Goal: Information Seeking & Learning: Check status

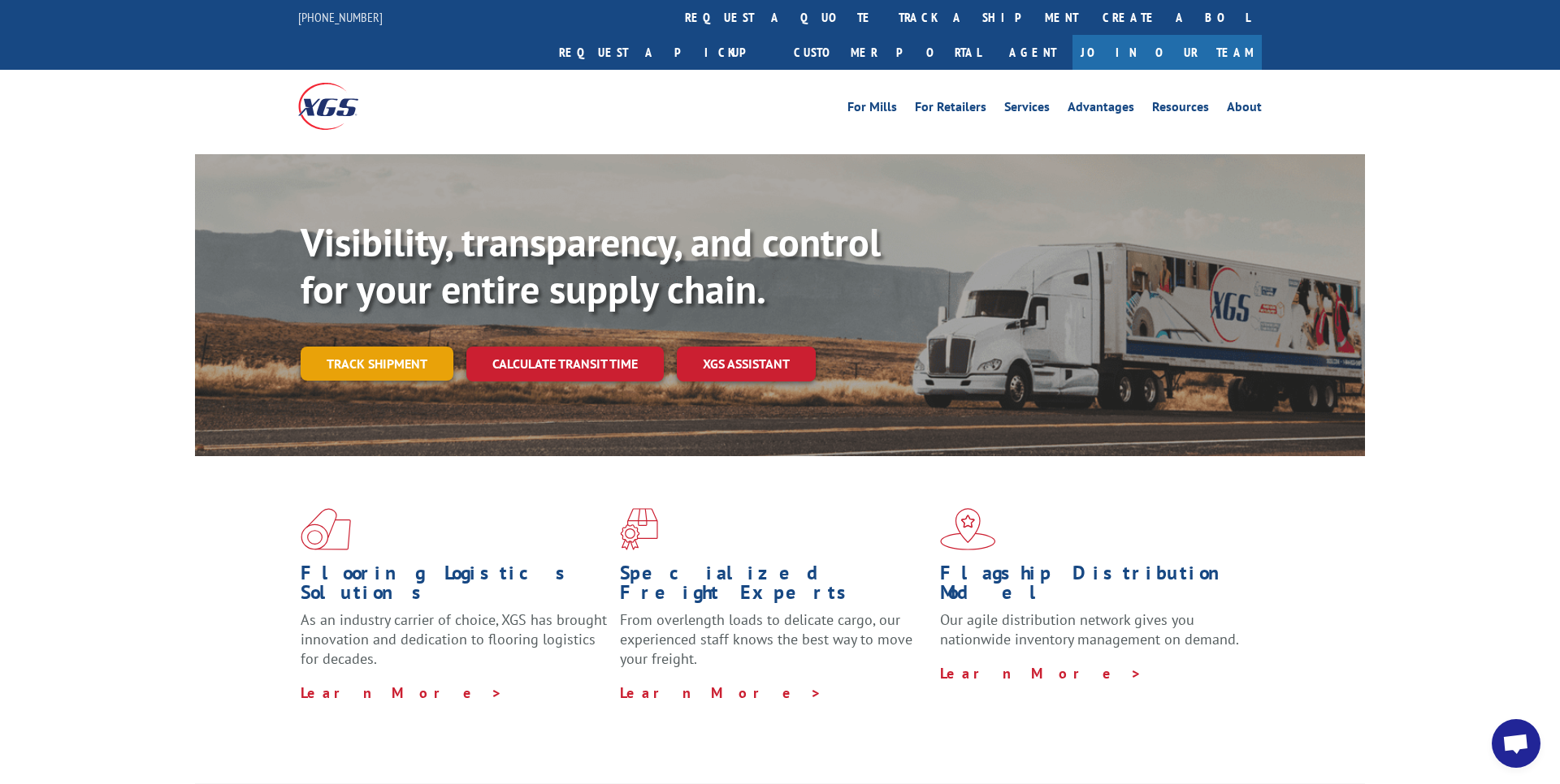
click at [376, 347] on link "Track shipment" at bounding box center [377, 364] width 152 height 34
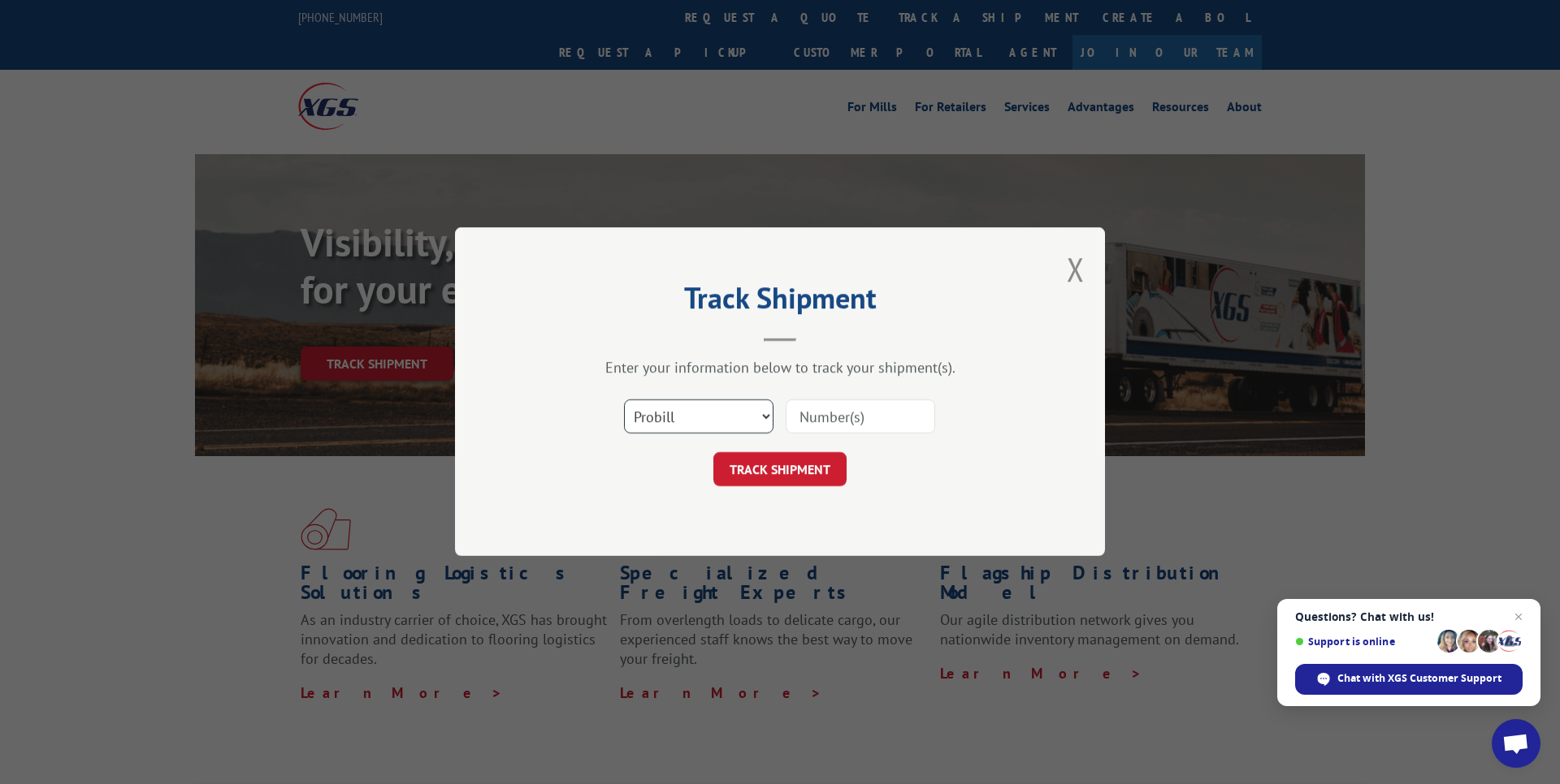
select select "bol"
click at [836, 416] on input at bounding box center [860, 417] width 150 height 34
paste input "7059437"
type input "7059437"
click at [779, 470] on button "TRACK SHIPMENT" at bounding box center [780, 470] width 133 height 34
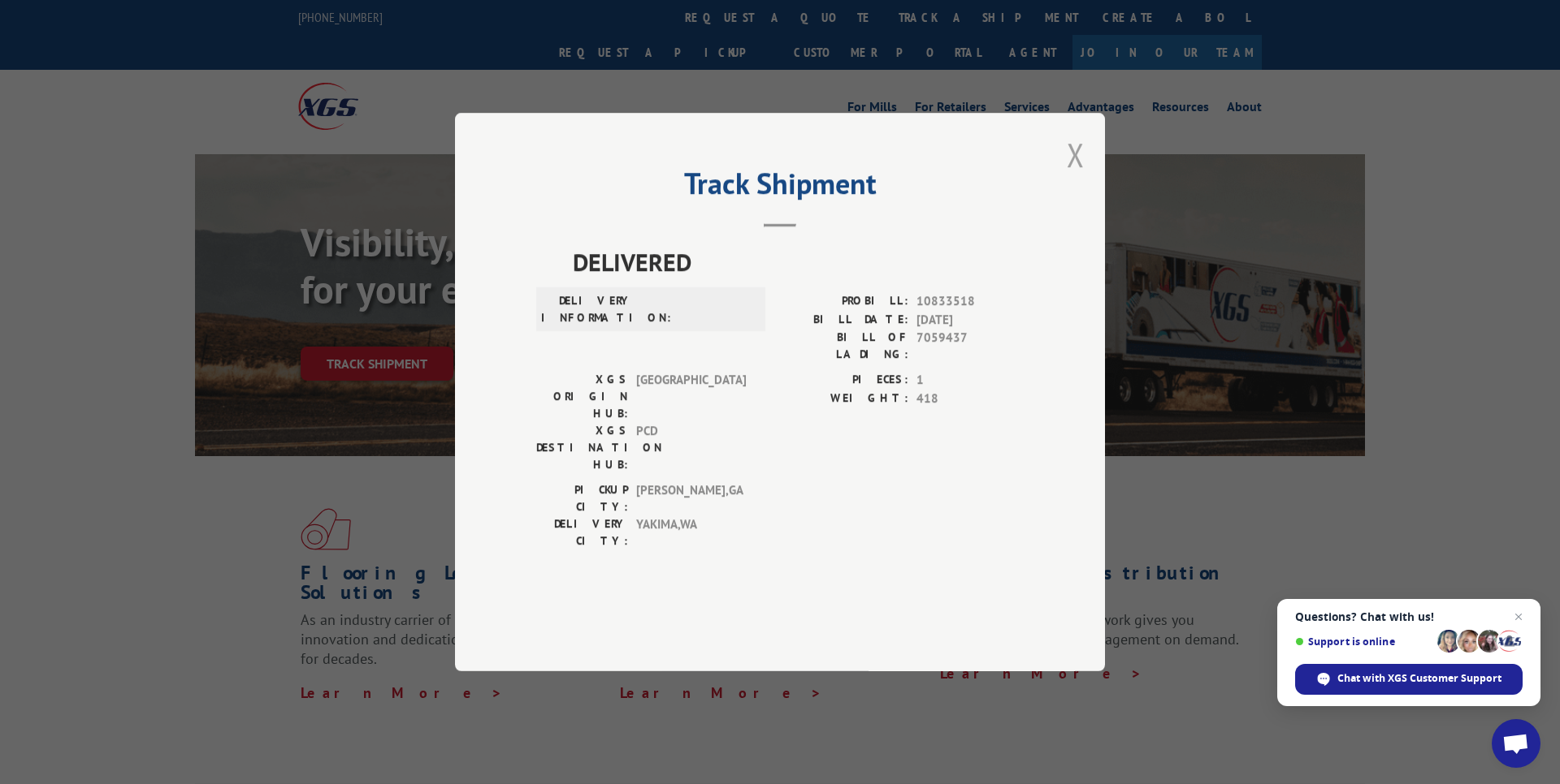
click at [1072, 176] on button "Close modal" at bounding box center [1075, 154] width 18 height 43
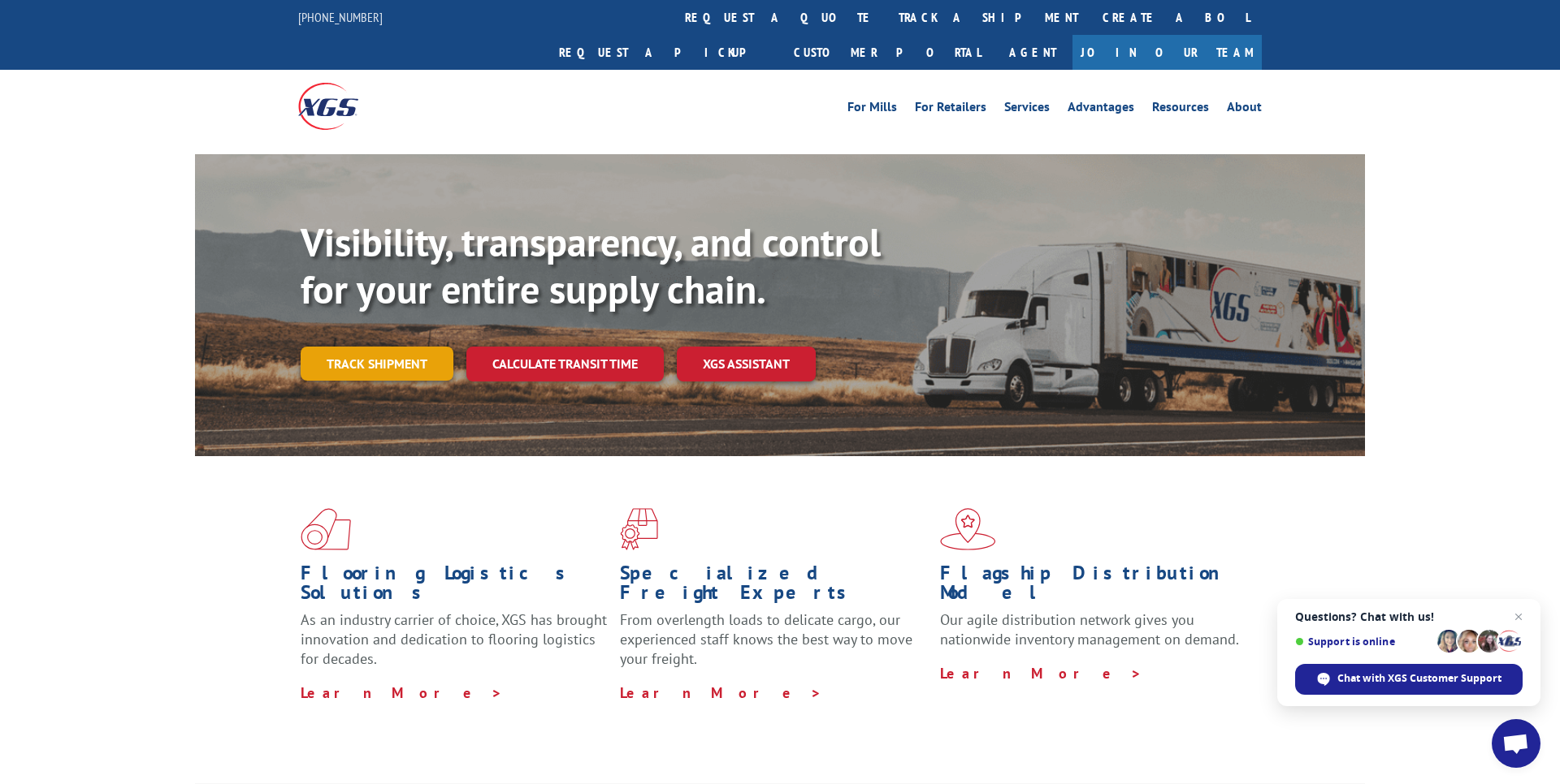
click at [369, 347] on link "Track shipment" at bounding box center [377, 364] width 152 height 34
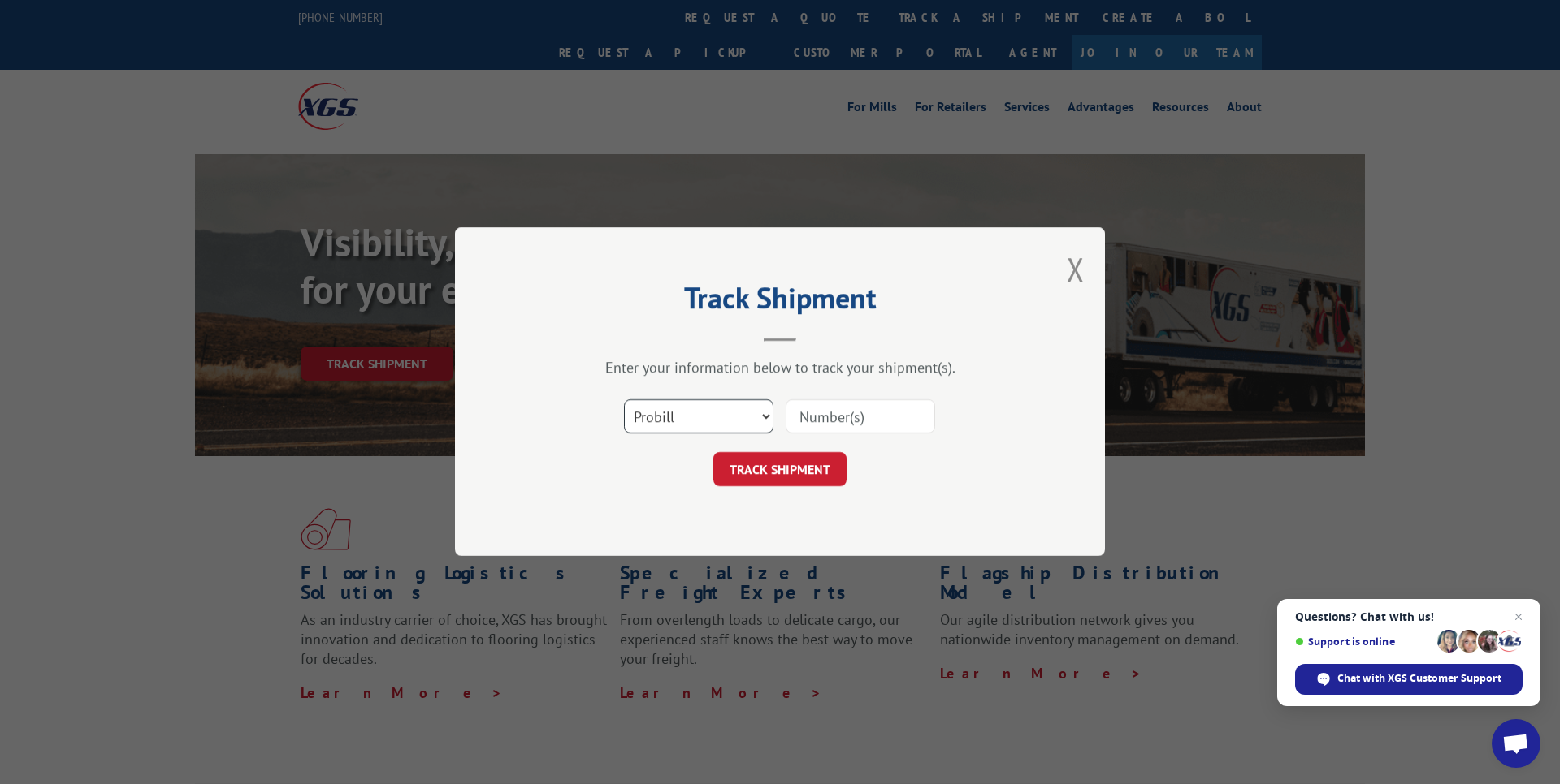
select select "bol"
click at [856, 415] on input at bounding box center [860, 417] width 150 height 34
paste input "7059437"
type input "7059437"
click at [779, 470] on button "TRACK SHIPMENT" at bounding box center [780, 470] width 133 height 34
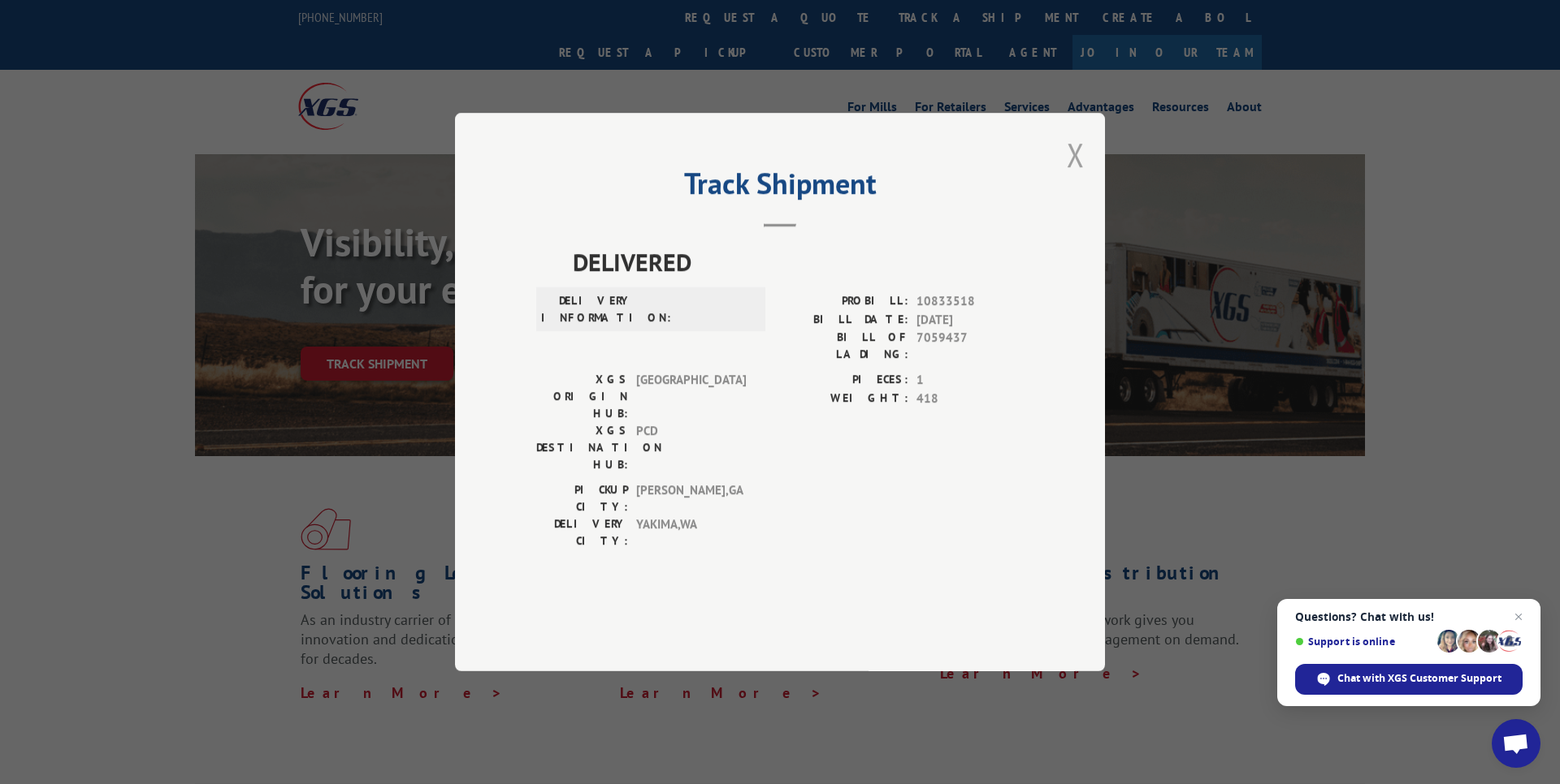
click at [1068, 176] on button "Close modal" at bounding box center [1075, 154] width 18 height 43
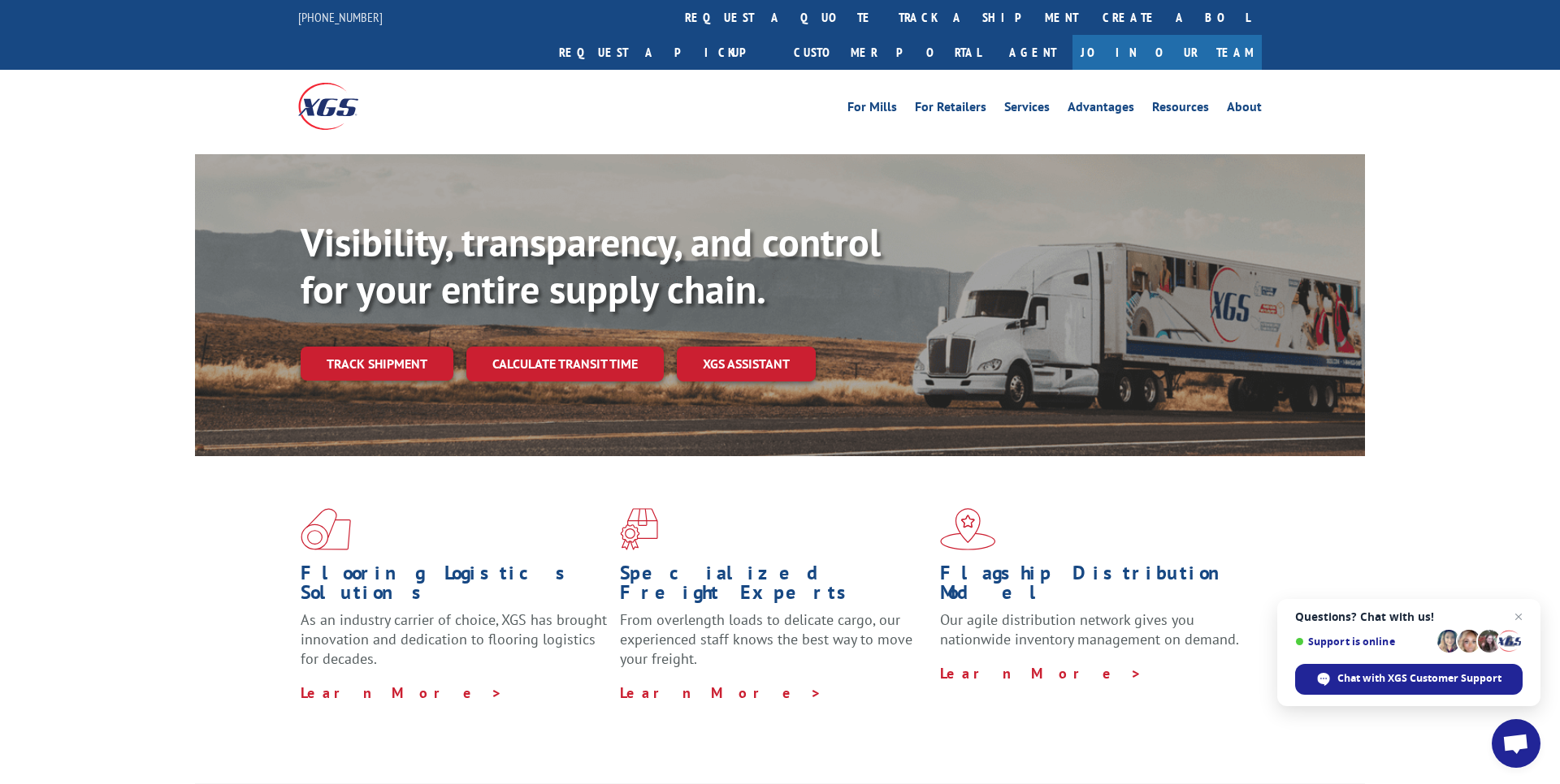
scroll to position [0, 1]
